Goal: Find specific page/section: Find specific page/section

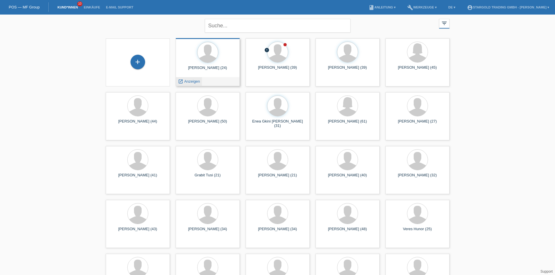
click at [187, 81] on span "Anzeigen" at bounding box center [192, 81] width 16 height 4
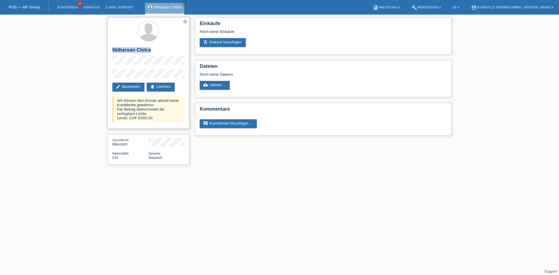
click at [111, 50] on div "star_border Nitharsan Chitra edit Bearbeiten delete Löschen Wir können dem Kund…" at bounding box center [149, 72] width 82 height 111
click at [135, 56] on h2 "Nitharsan Chitra" at bounding box center [148, 51] width 72 height 9
click at [111, 59] on div "star_border Nitharsan Chitra edit Bearbeiten delete Löschen Wir können dem Kund…" at bounding box center [149, 72] width 82 height 111
click at [138, 51] on h2 "Nitharsan Chitra" at bounding box center [148, 51] width 72 height 9
drag, startPoint x: 149, startPoint y: 49, endPoint x: 105, endPoint y: 50, distance: 44.8
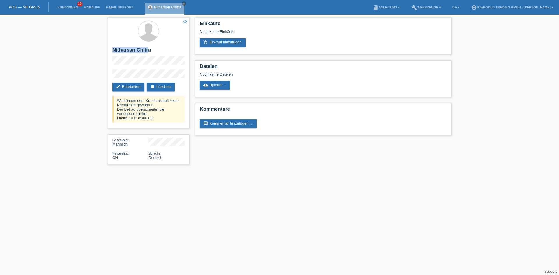
click at [105, 50] on div "star_border Nitharsan Chitra edit Bearbeiten delete Löschen Wir können dem Kund…" at bounding box center [279, 93] width 559 height 156
click at [117, 50] on h2 "Nitharsan Chitra" at bounding box center [148, 51] width 72 height 9
